Goal: Task Accomplishment & Management: Manage account settings

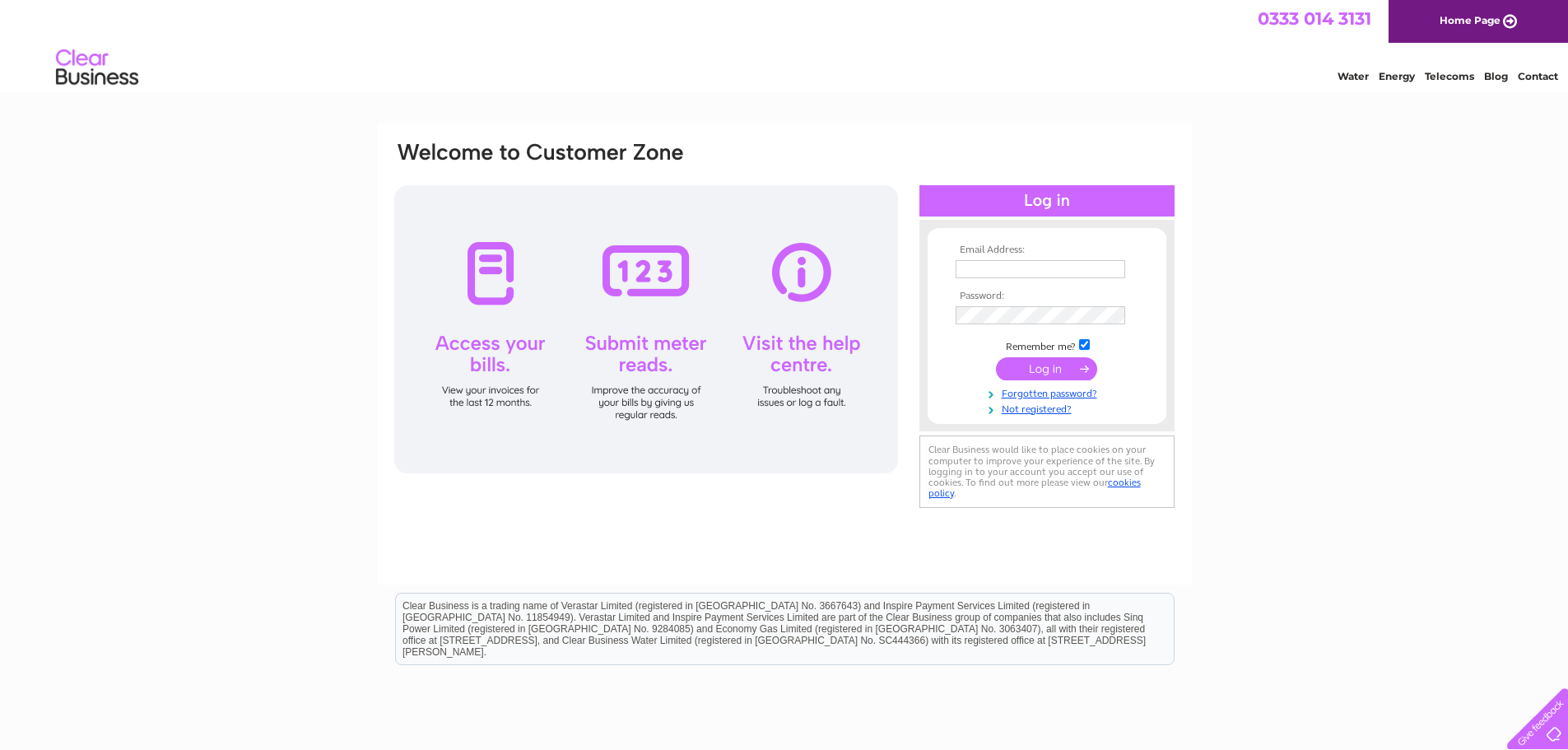
type input "robkiff@srftrading.com"
click at [1052, 369] on input "submit" at bounding box center [1046, 368] width 101 height 23
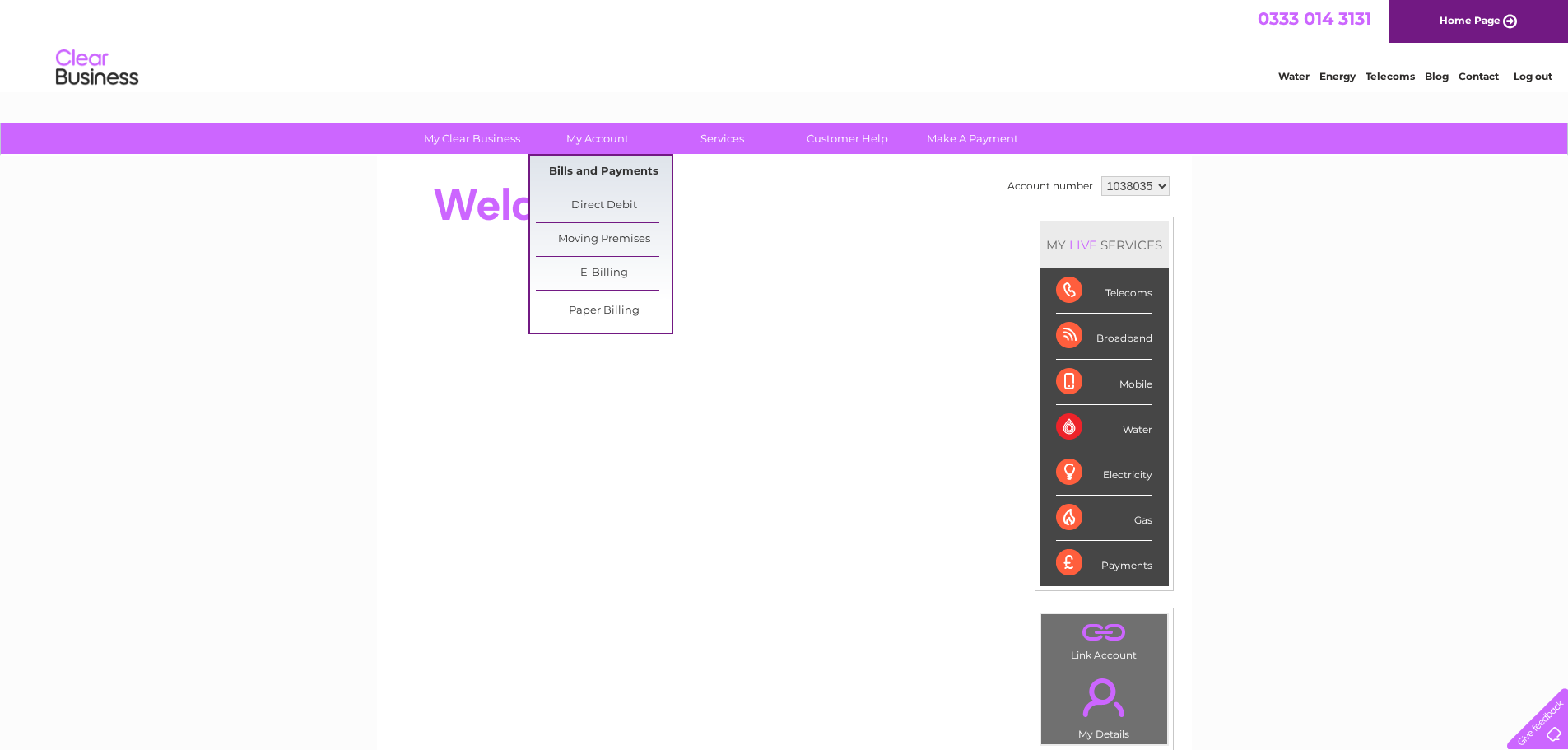
click at [584, 174] on link "Bills and Payments" at bounding box center [603, 172] width 136 height 33
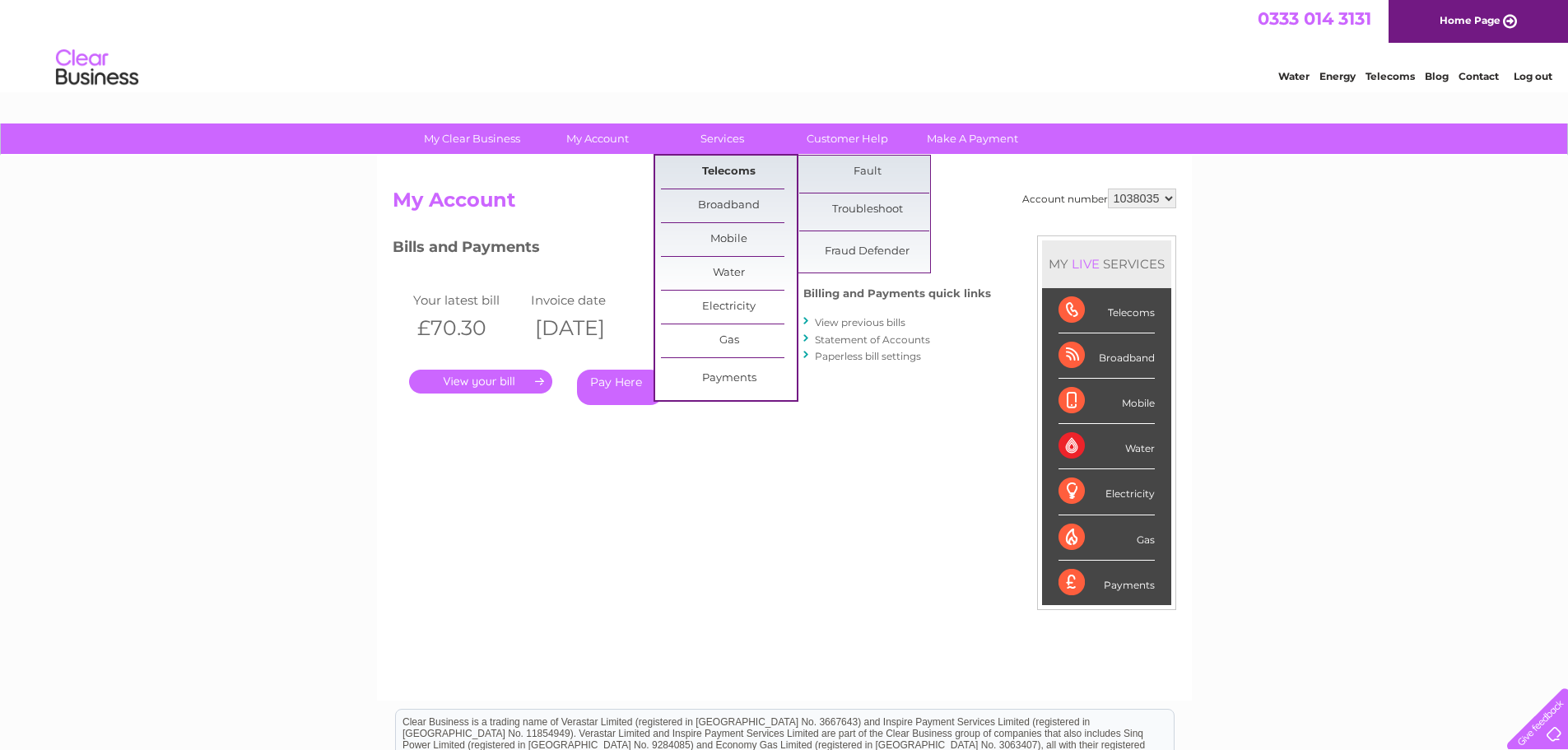
click at [732, 165] on link "Telecoms" at bounding box center [728, 172] width 136 height 33
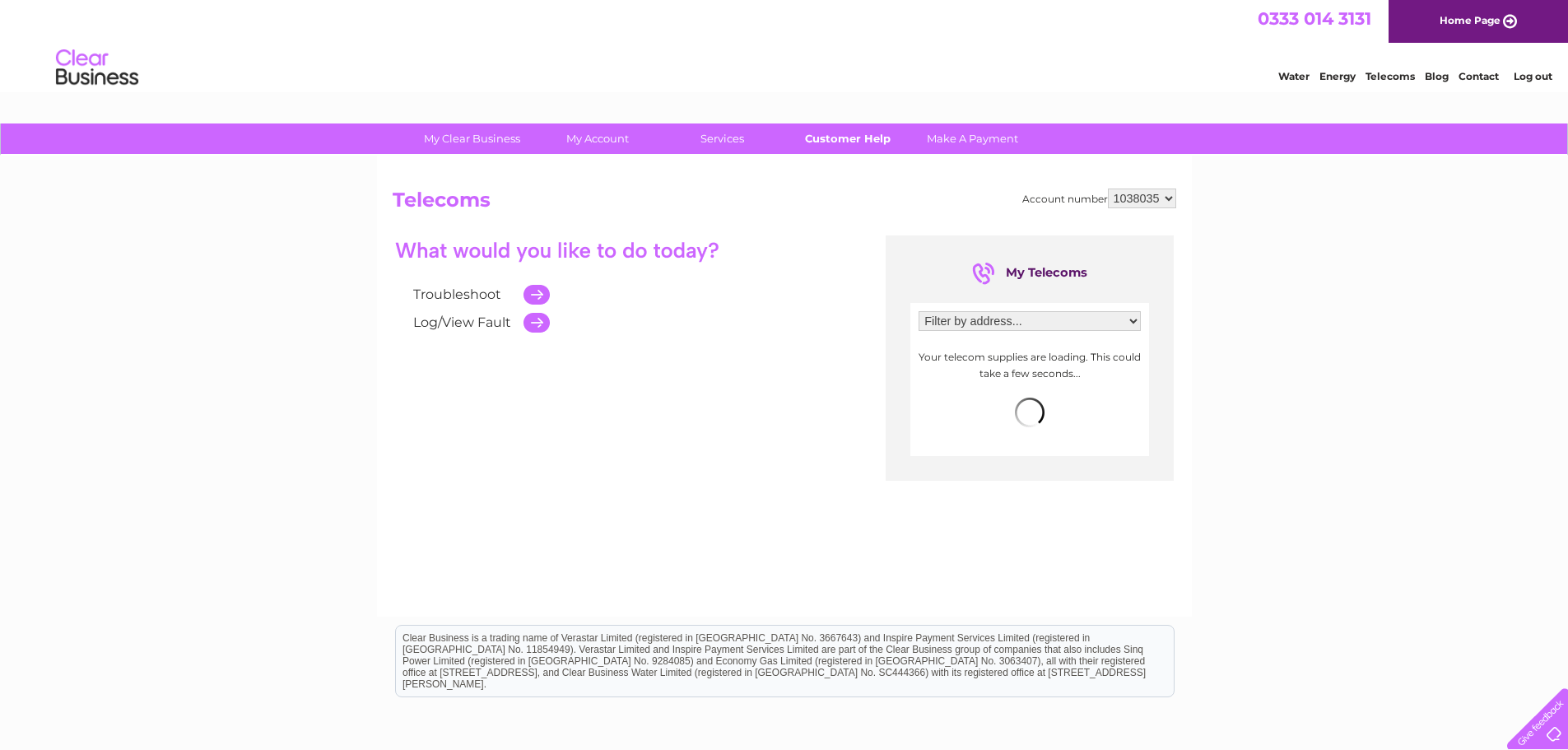
click at [838, 140] on link "Customer Help" at bounding box center [847, 139] width 136 height 30
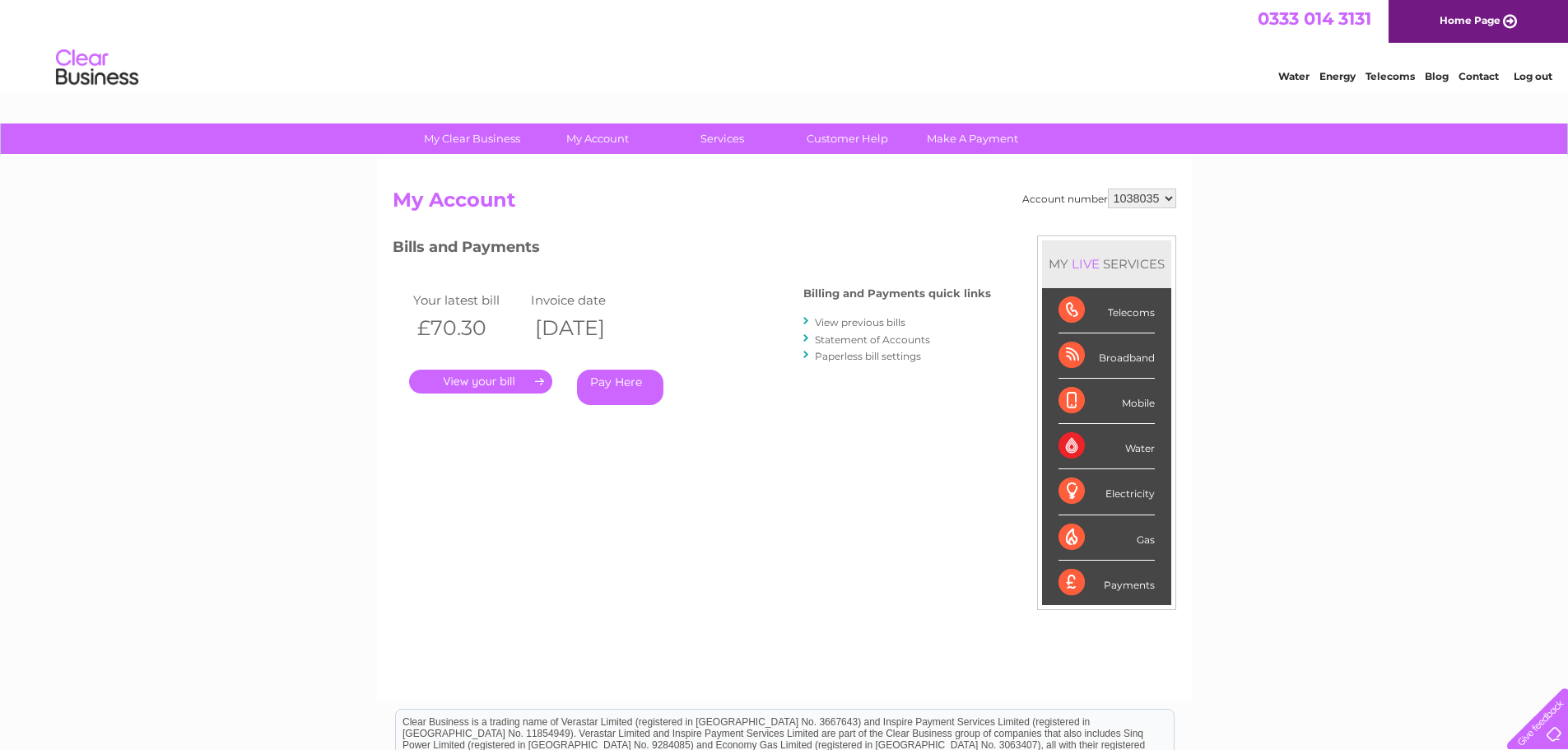
click at [1168, 193] on select "1038035" at bounding box center [1142, 199] width 68 height 20
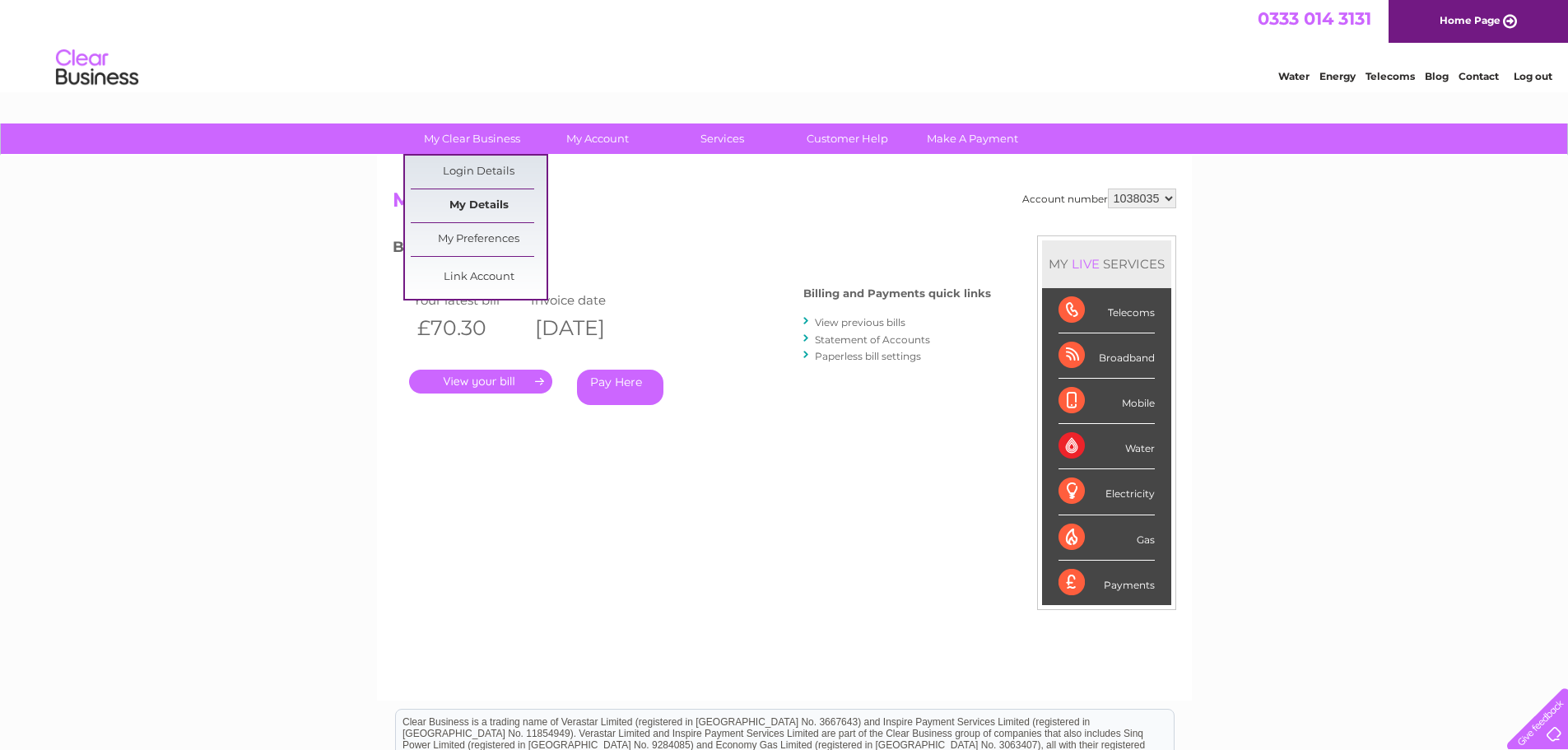
click at [481, 200] on link "My Details" at bounding box center [478, 206] width 136 height 33
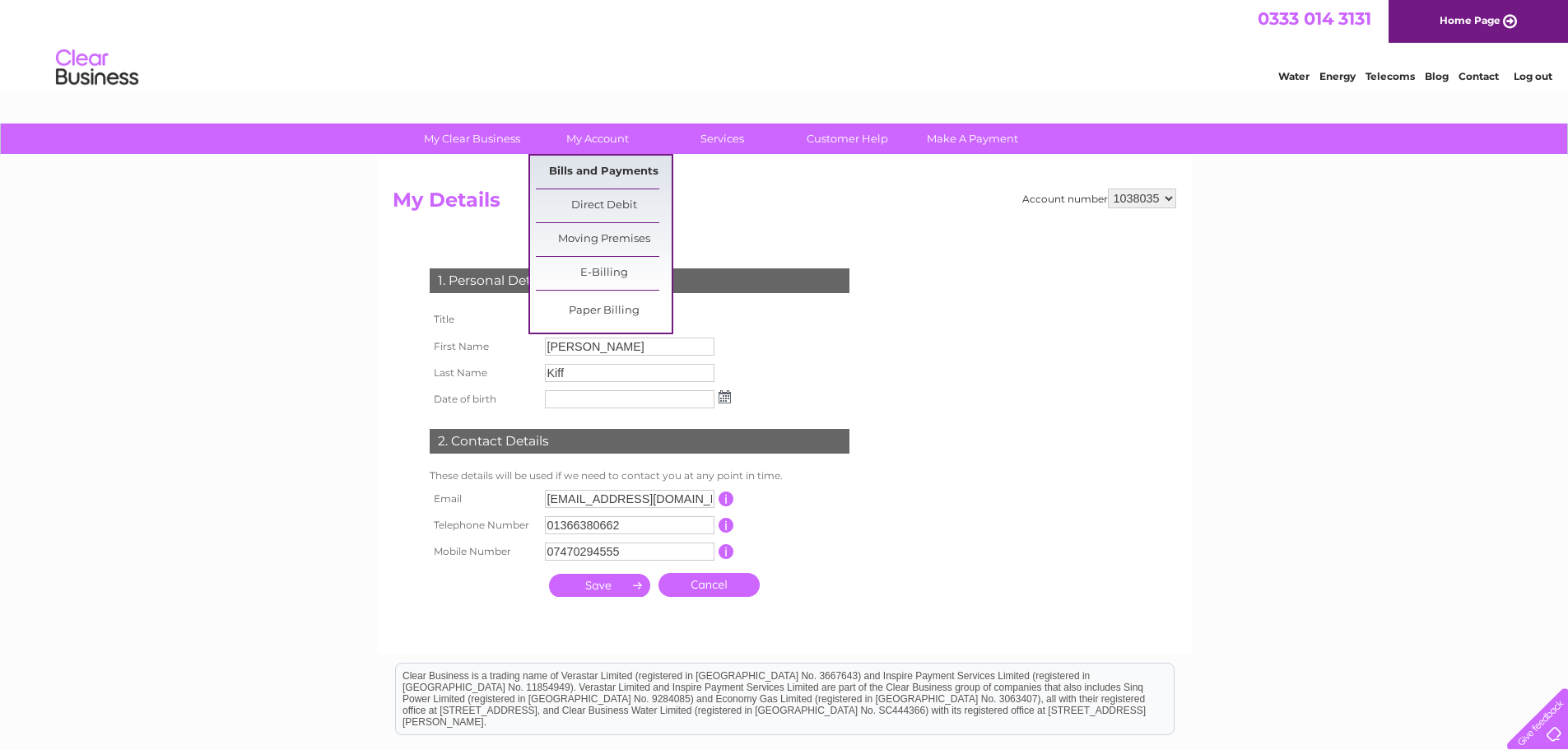
click at [600, 171] on link "Bills and Payments" at bounding box center [603, 172] width 136 height 33
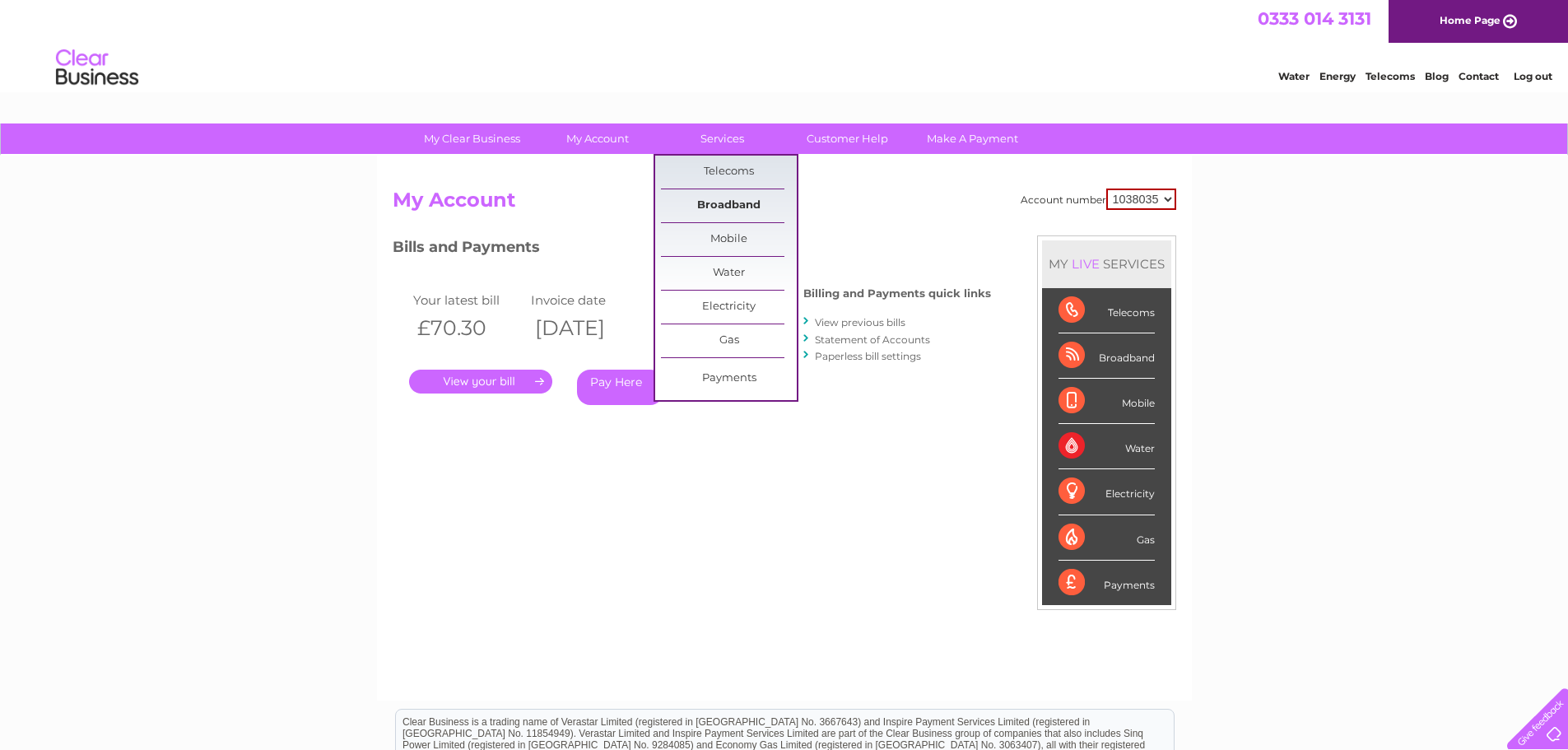
click at [718, 203] on link "Broadband" at bounding box center [728, 206] width 136 height 33
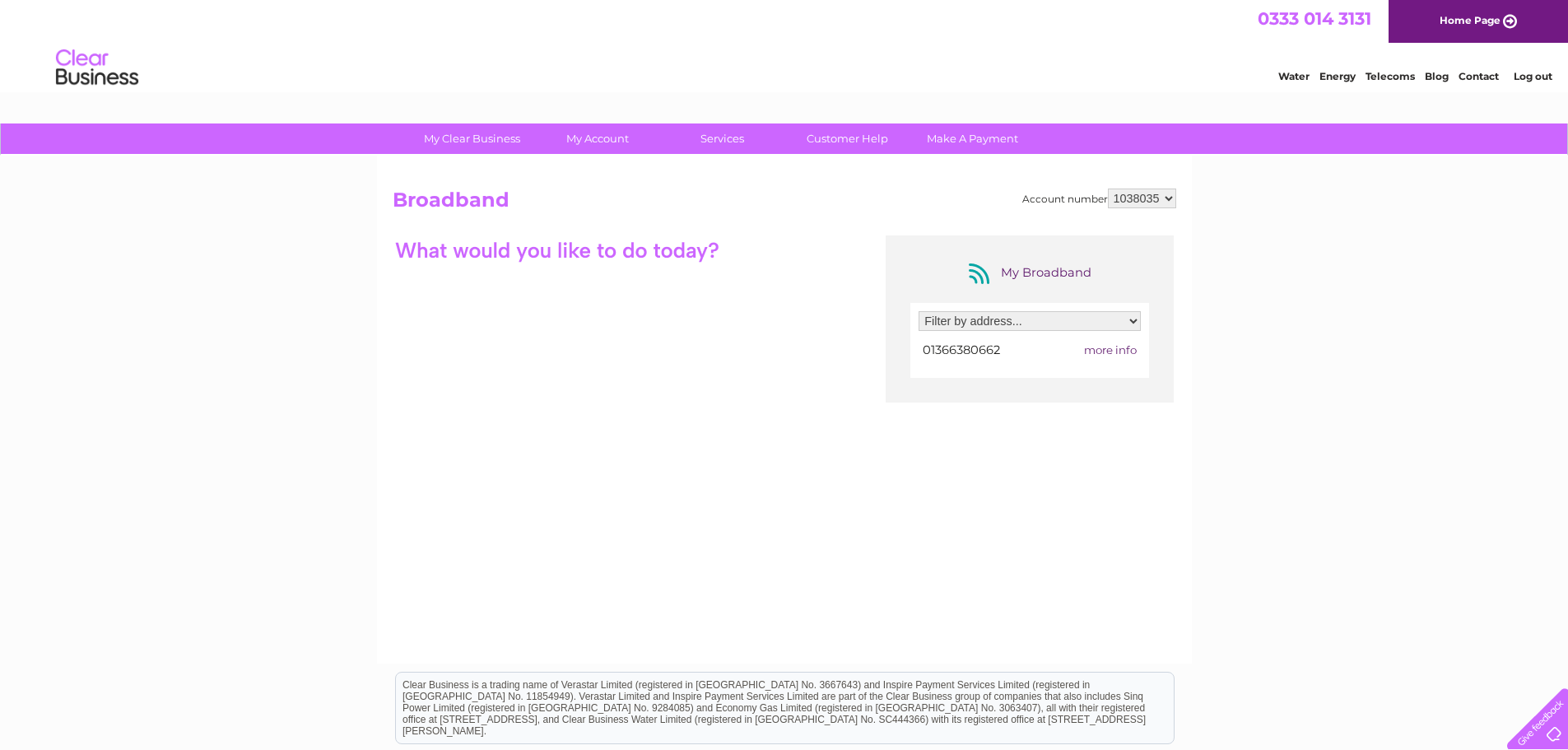
click at [1113, 350] on span "more info" at bounding box center [1111, 350] width 53 height 13
click at [1104, 351] on span "more info" at bounding box center [1111, 350] width 53 height 13
click at [1131, 320] on select "Filter by address... S R F Trading Ltd, Bexwell Business Park, Bexwell, Bexwell…" at bounding box center [1030, 322] width 222 height 20
select select "1866881"
click at [918, 312] on select "Filter by address... S R F Trading Ltd, Bexwell Business Park, Bexwell, Bexwell…" at bounding box center [1030, 322] width 222 height 20
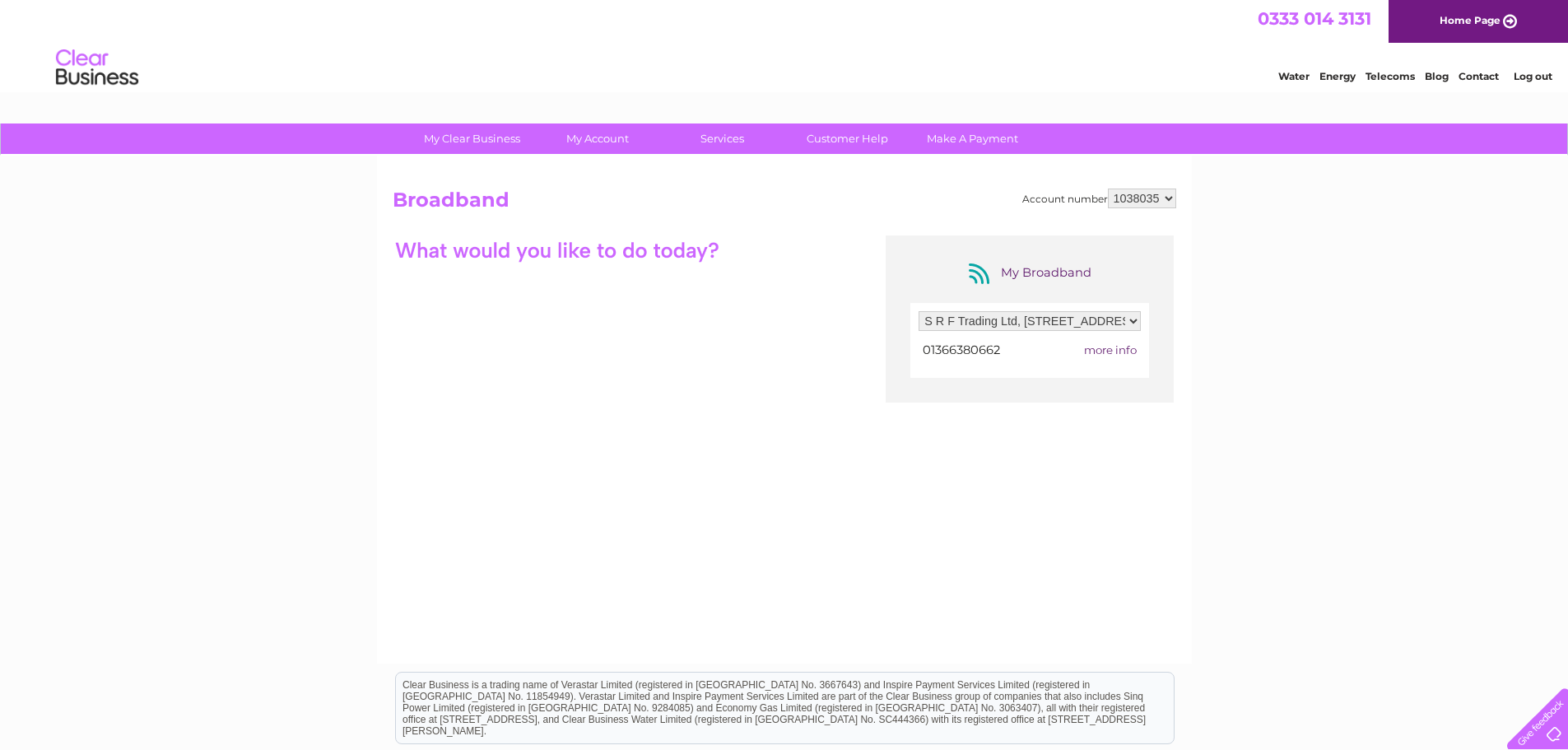
click at [1112, 351] on span "more info" at bounding box center [1111, 350] width 53 height 13
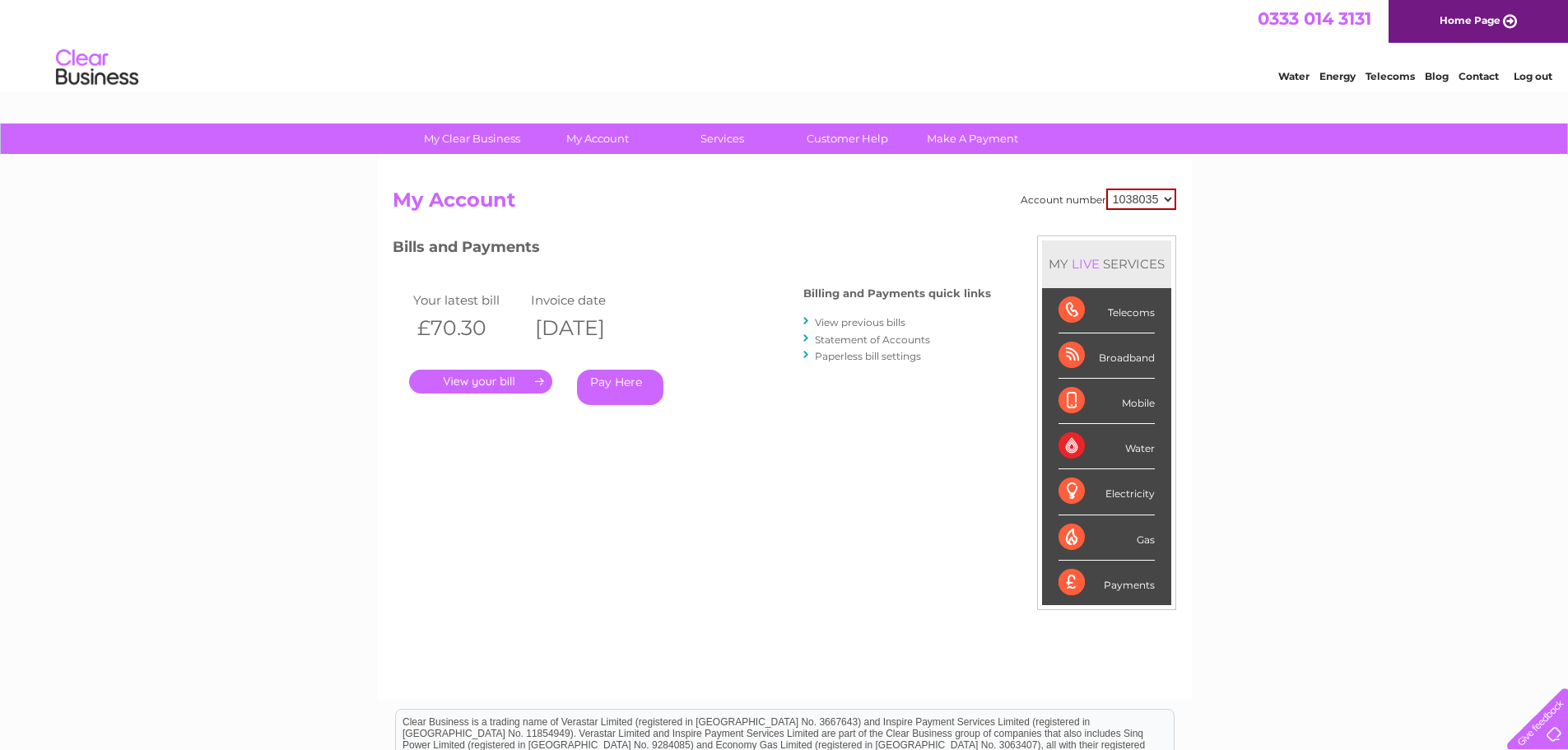
click at [837, 337] on link "Statement of Accounts" at bounding box center [872, 340] width 115 height 13
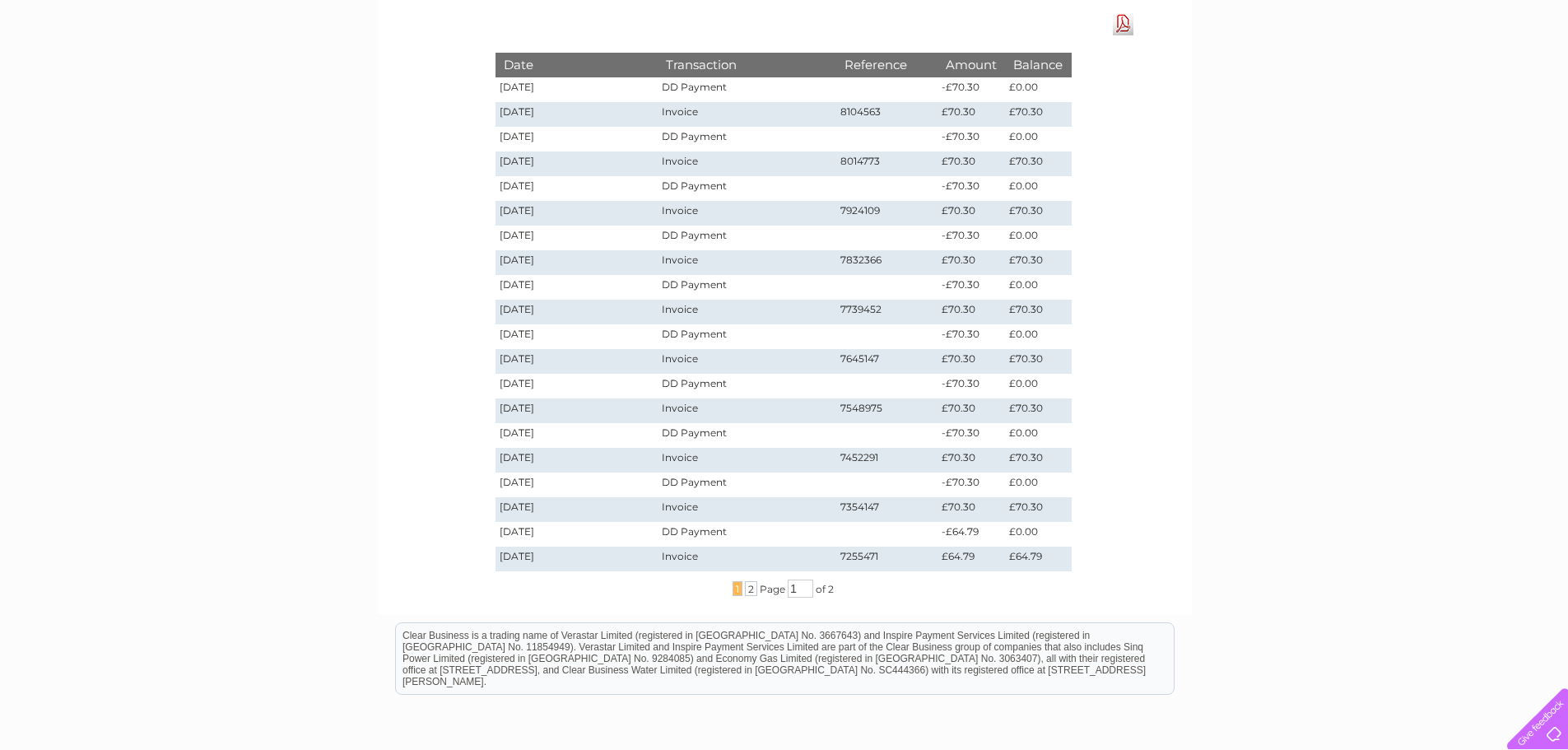
scroll to position [218, 0]
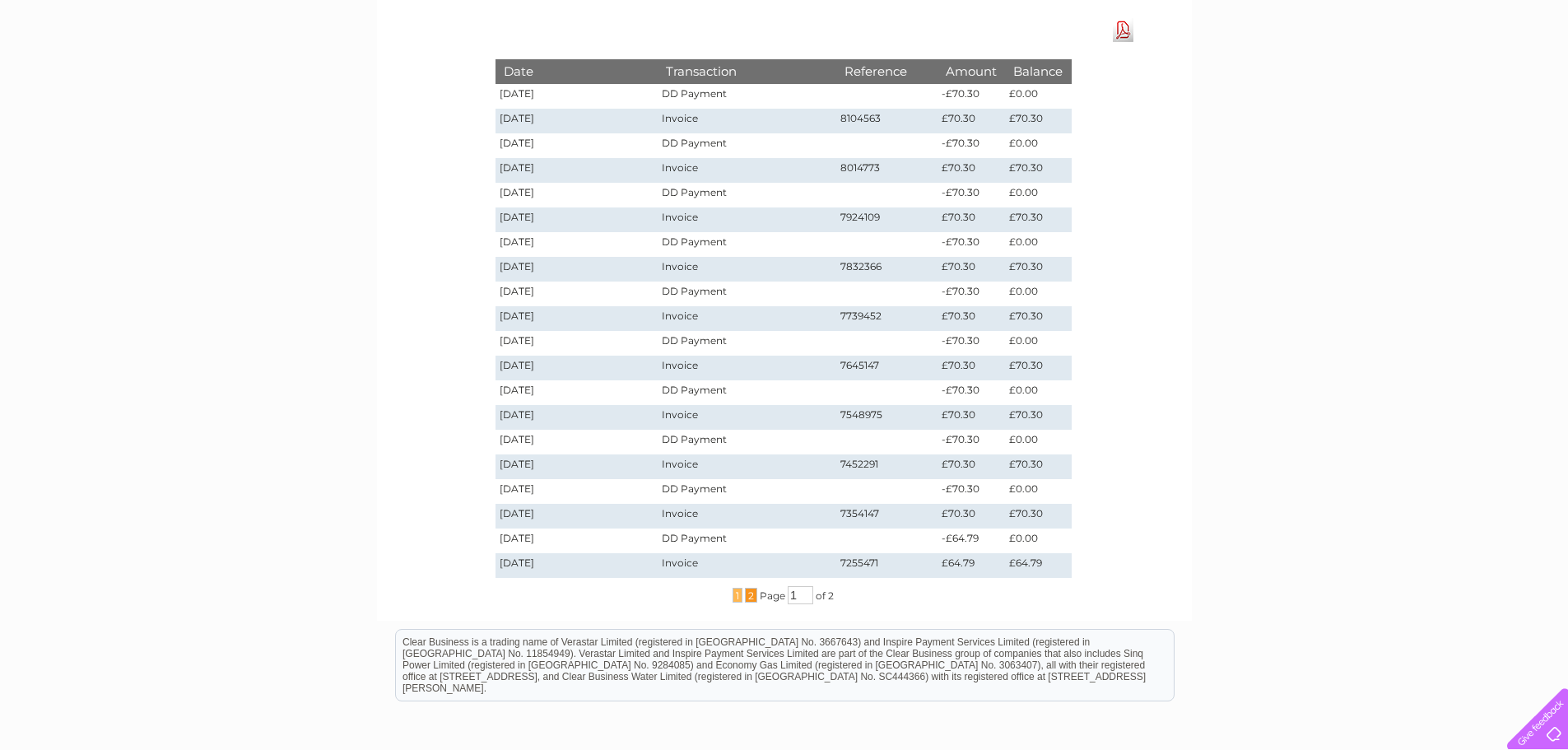
click at [751, 593] on span "2" at bounding box center [752, 595] width 13 height 15
